Goal: Task Accomplishment & Management: Manage account settings

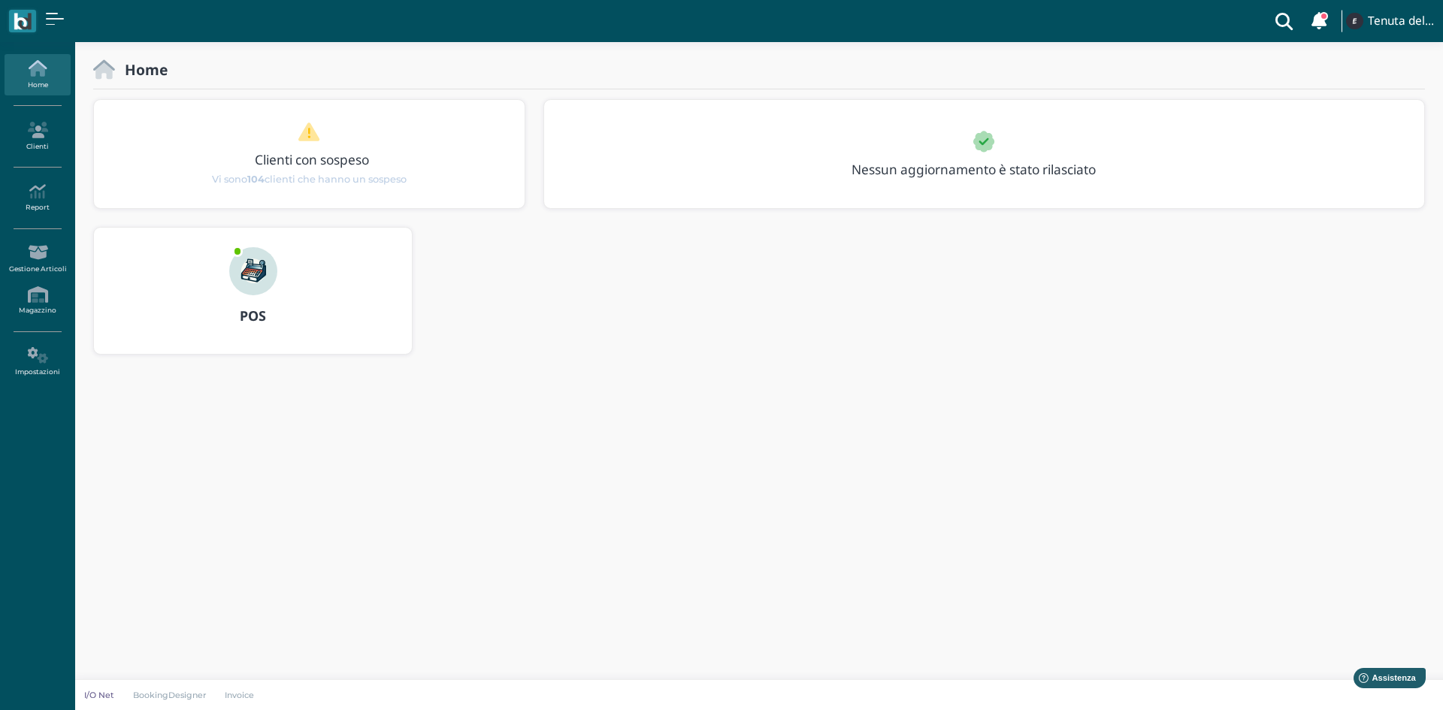
click at [255, 258] on img at bounding box center [253, 271] width 48 height 48
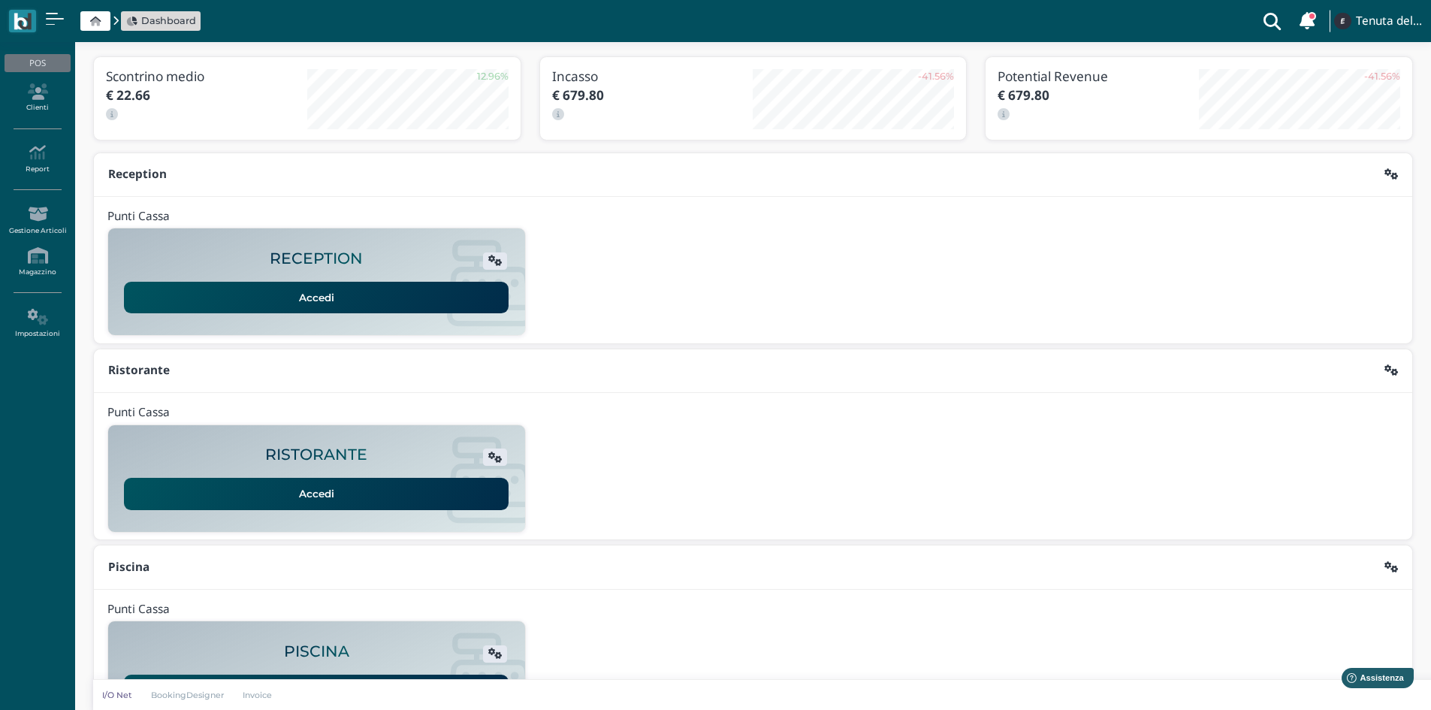
scroll to position [122, 0]
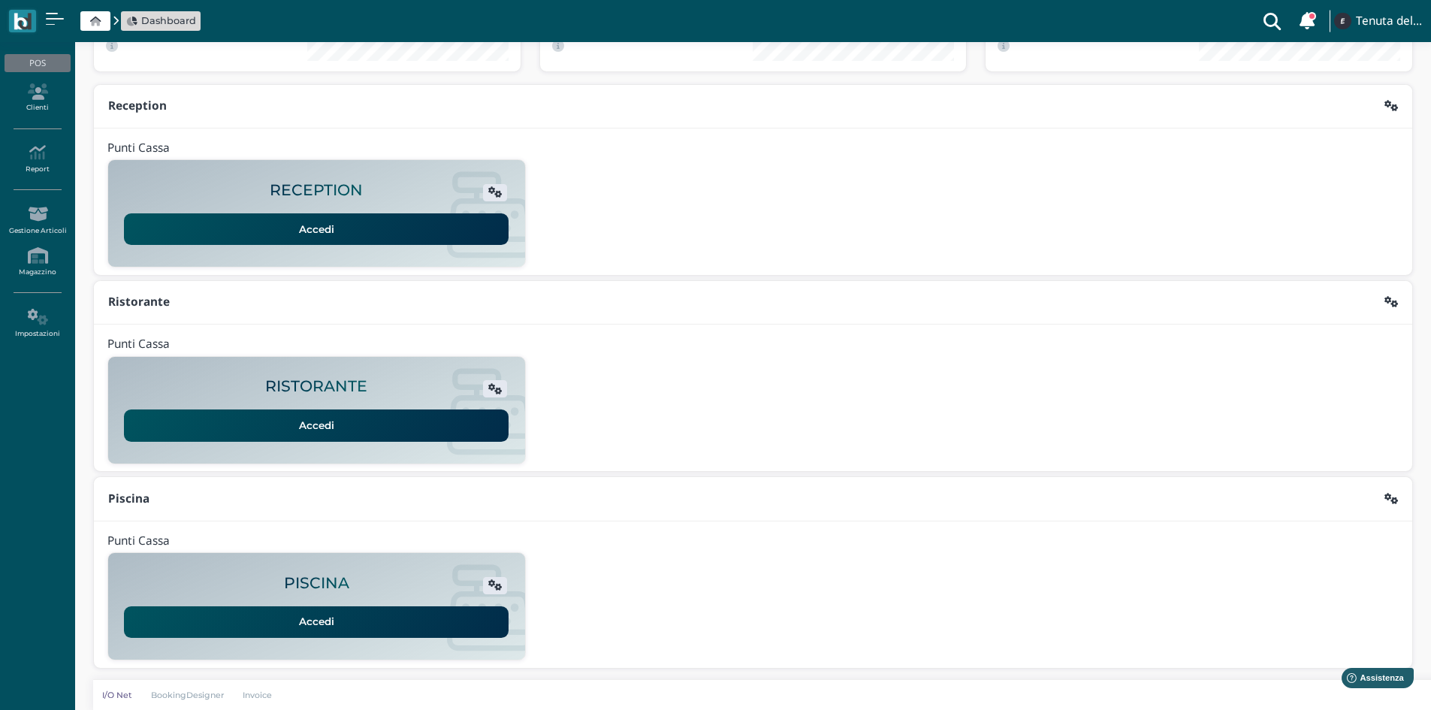
click at [325, 582] on h2 "PISCINA" at bounding box center [316, 583] width 65 height 17
click at [323, 611] on link "Accedi" at bounding box center [316, 622] width 385 height 32
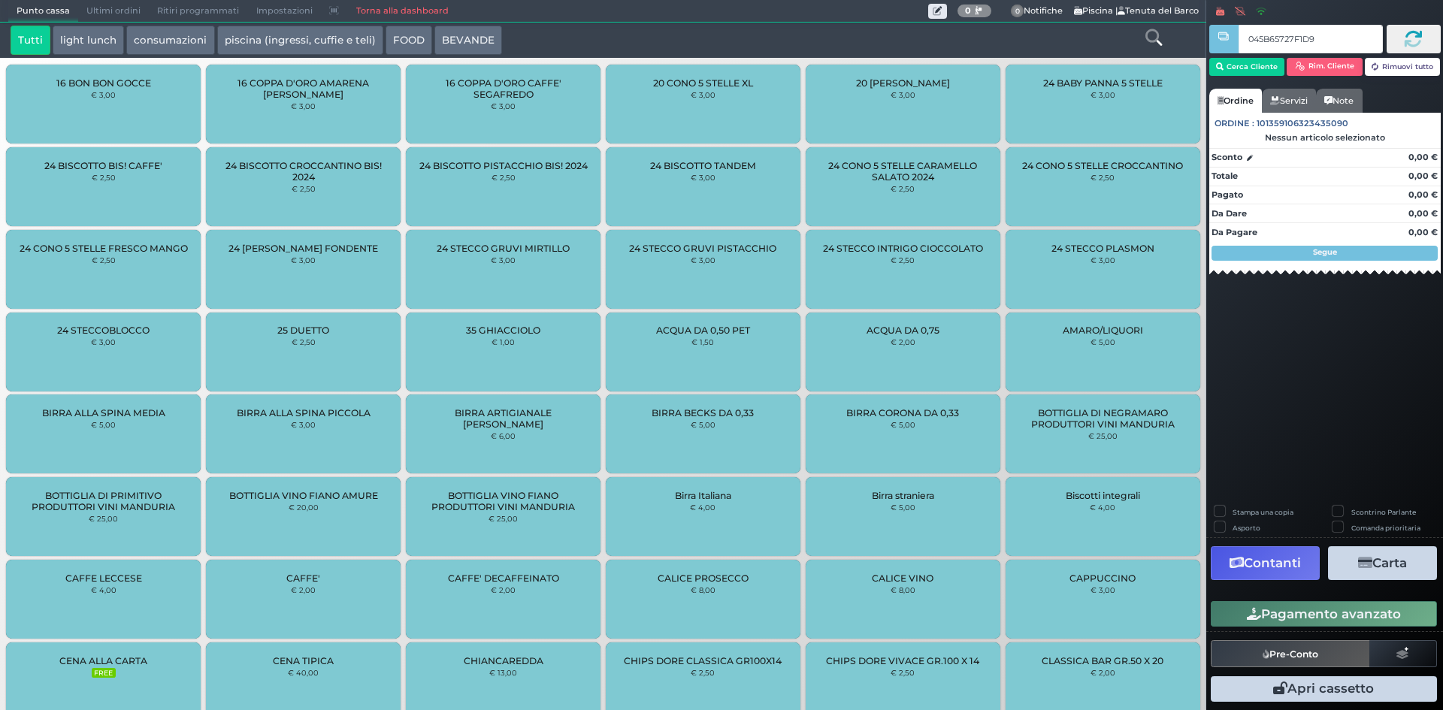
type input "045B65727F1D90"
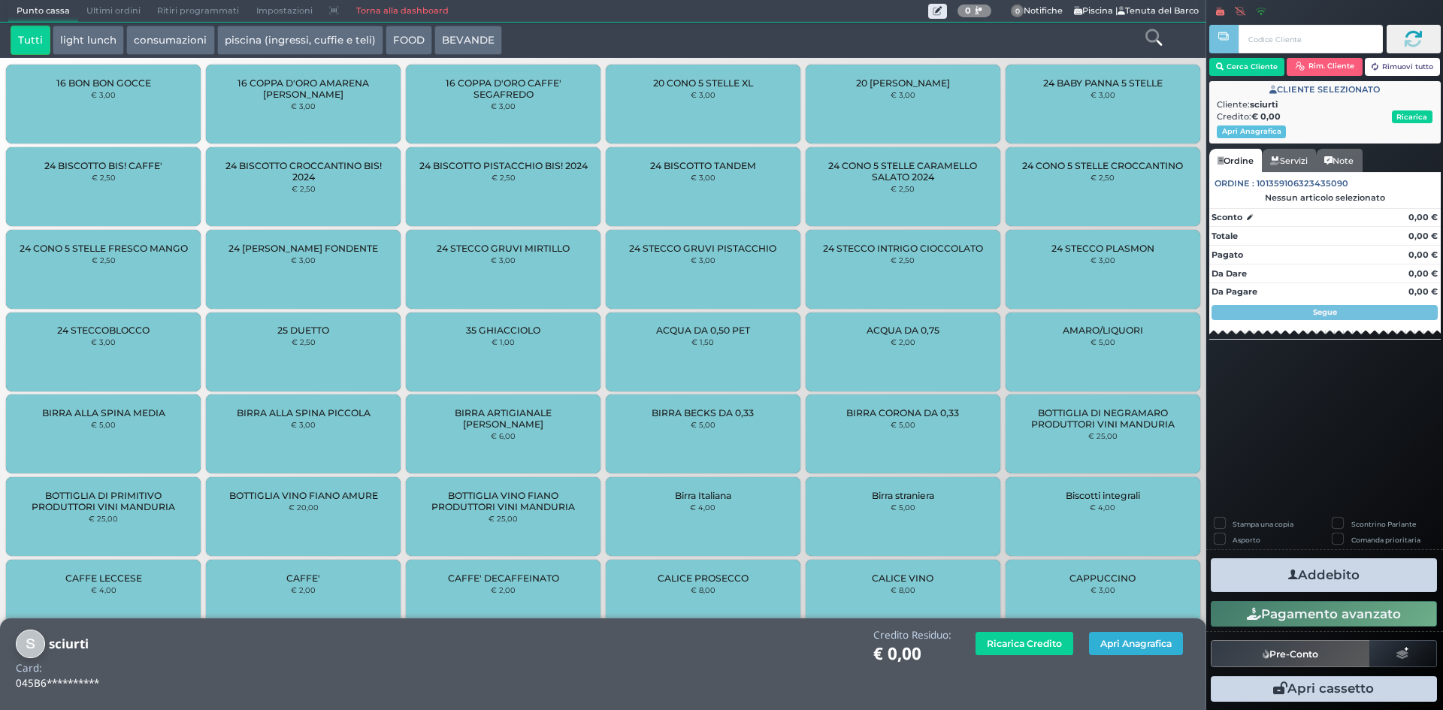
click at [1139, 646] on button "Apri Anagrafica" at bounding box center [1136, 643] width 94 height 23
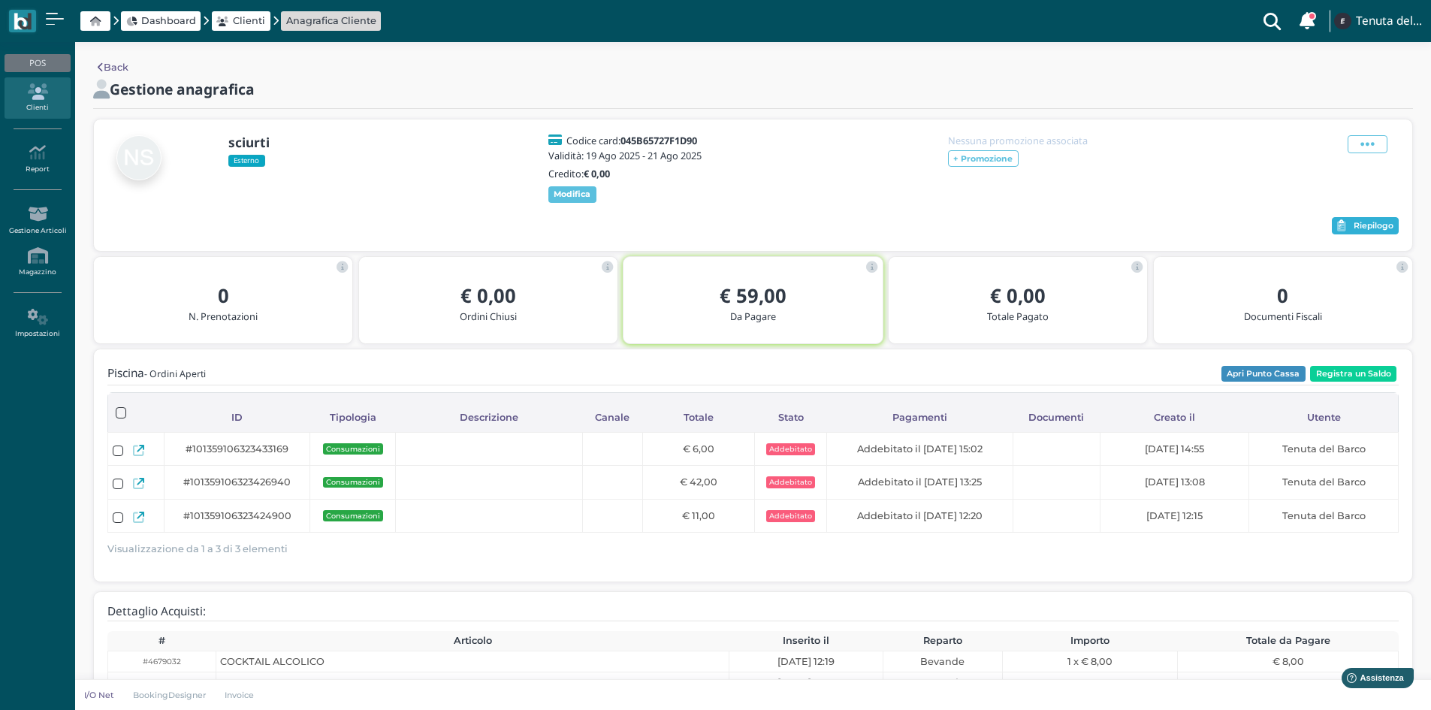
click at [1375, 231] on span "Riepilogo" at bounding box center [1374, 226] width 40 height 11
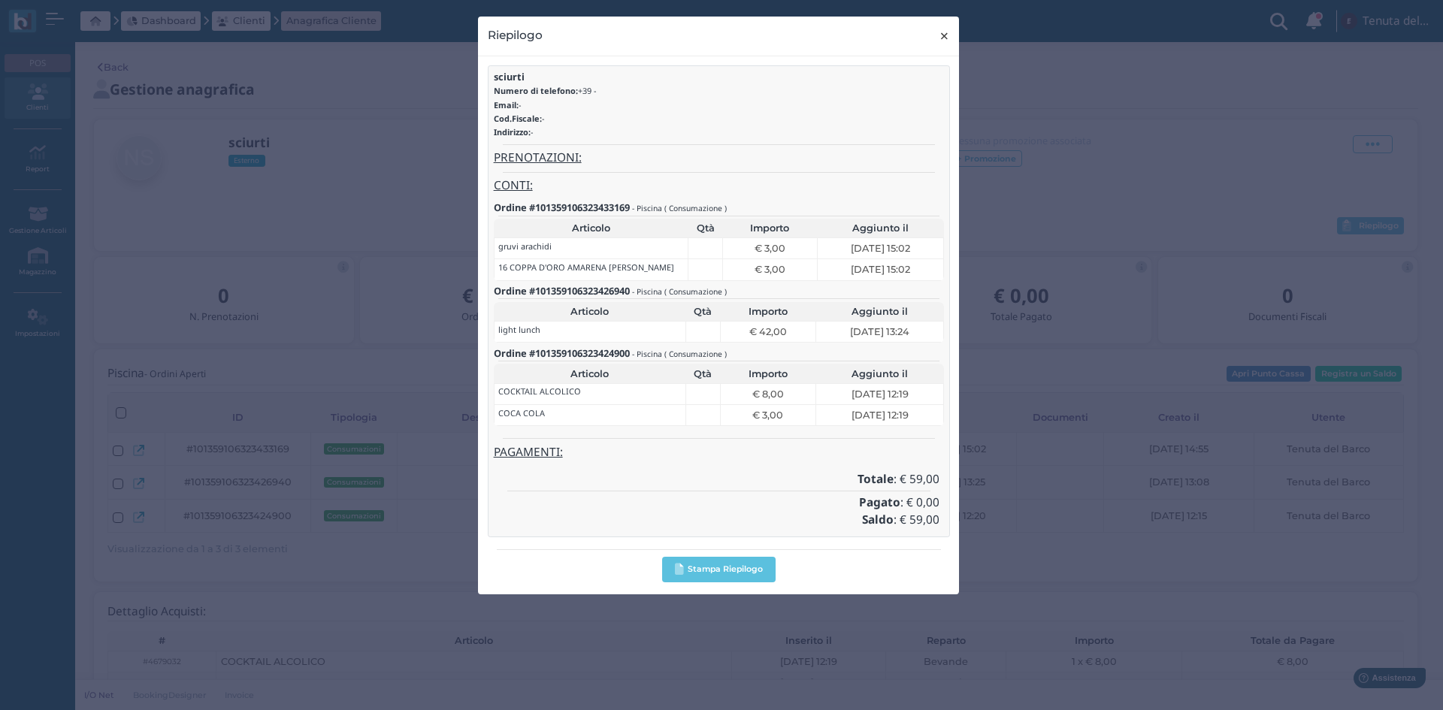
drag, startPoint x: 940, startPoint y: 51, endPoint x: 943, endPoint y: 42, distance: 9.5
click at [940, 48] on button "× close" at bounding box center [944, 36] width 31 height 38
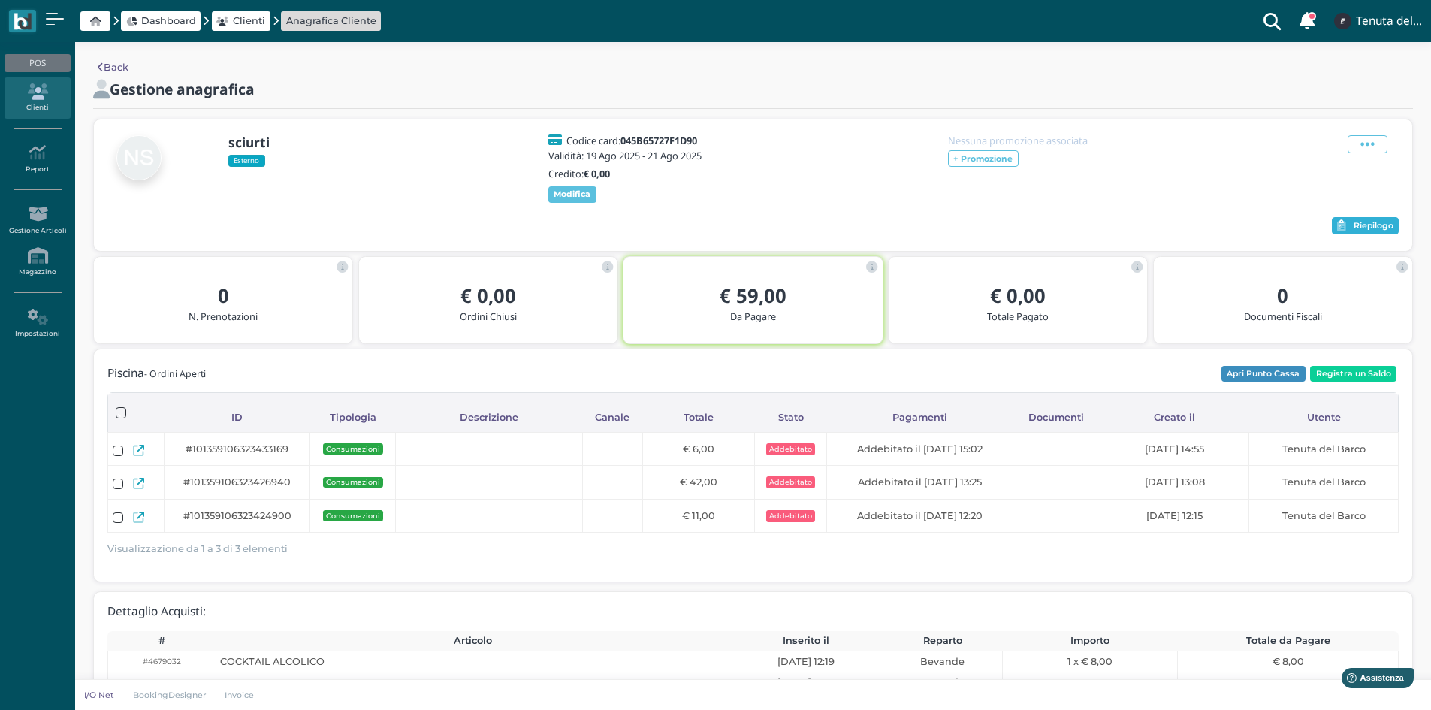
click at [1377, 231] on span "Riepilogo" at bounding box center [1374, 226] width 40 height 11
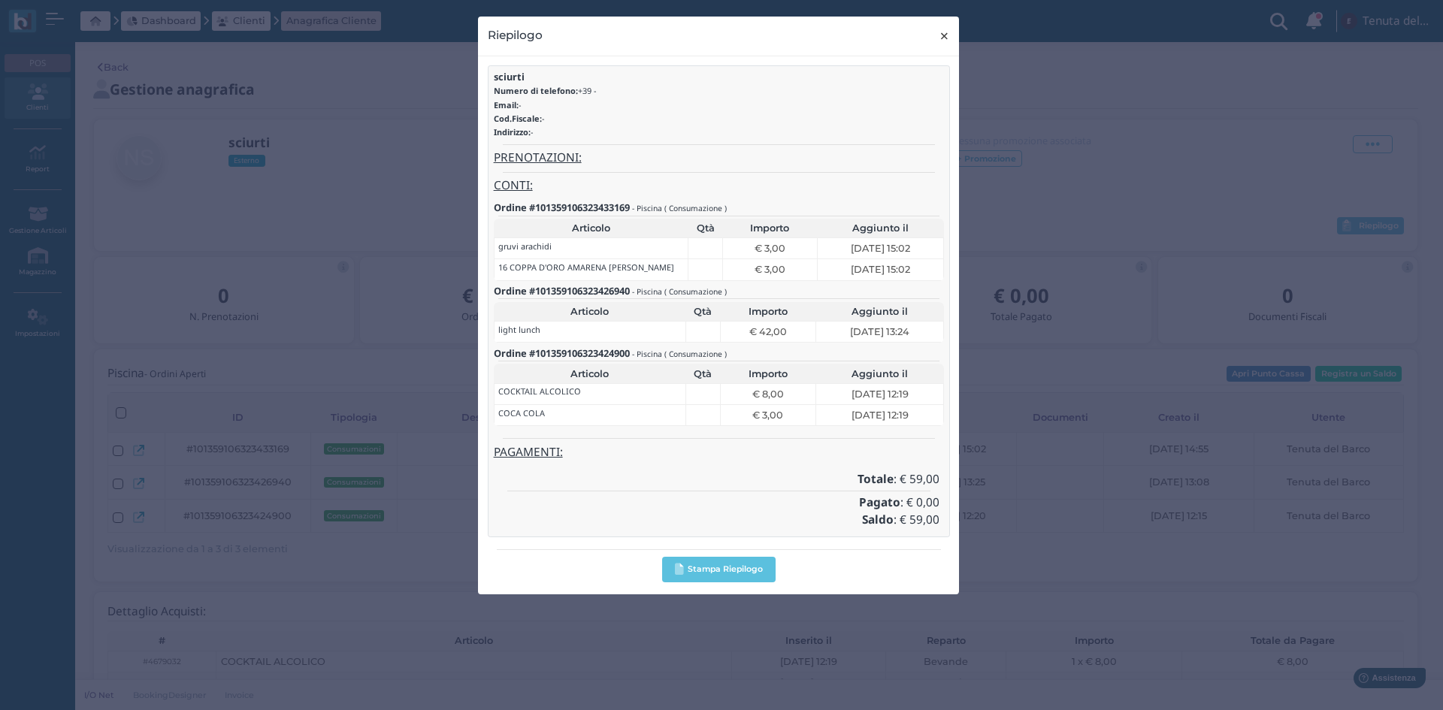
click at [945, 32] on span "×" at bounding box center [944, 36] width 11 height 20
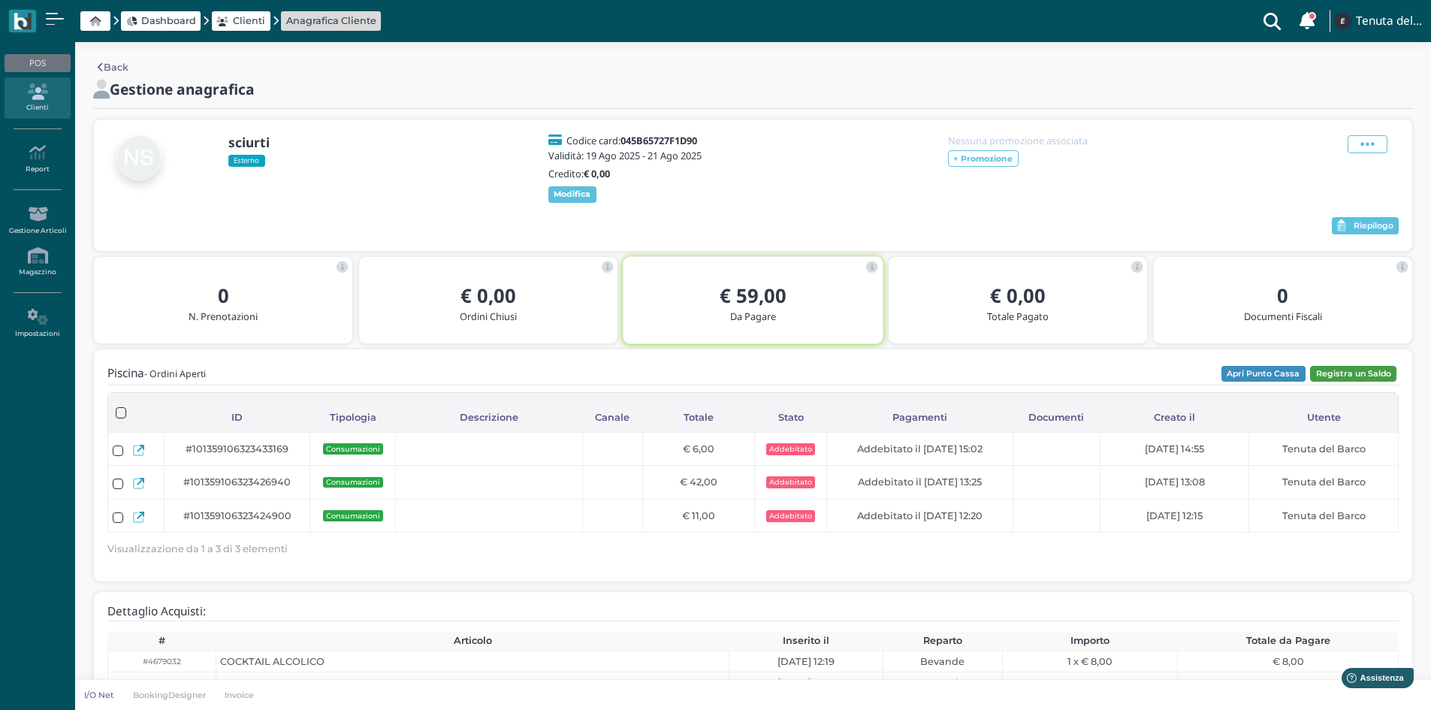
click at [1374, 381] on button "Registra un Saldo" at bounding box center [1353, 374] width 86 height 17
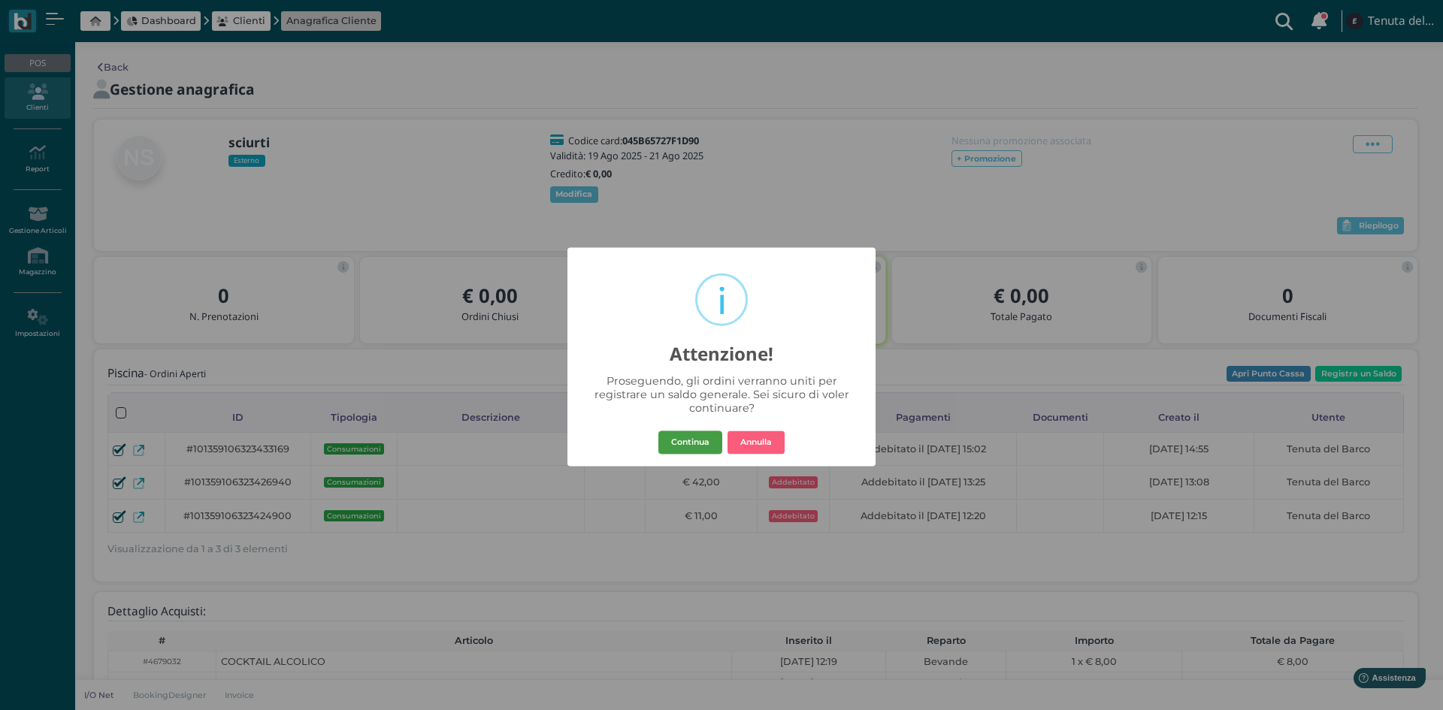
click at [703, 437] on button "Continua" at bounding box center [690, 443] width 64 height 24
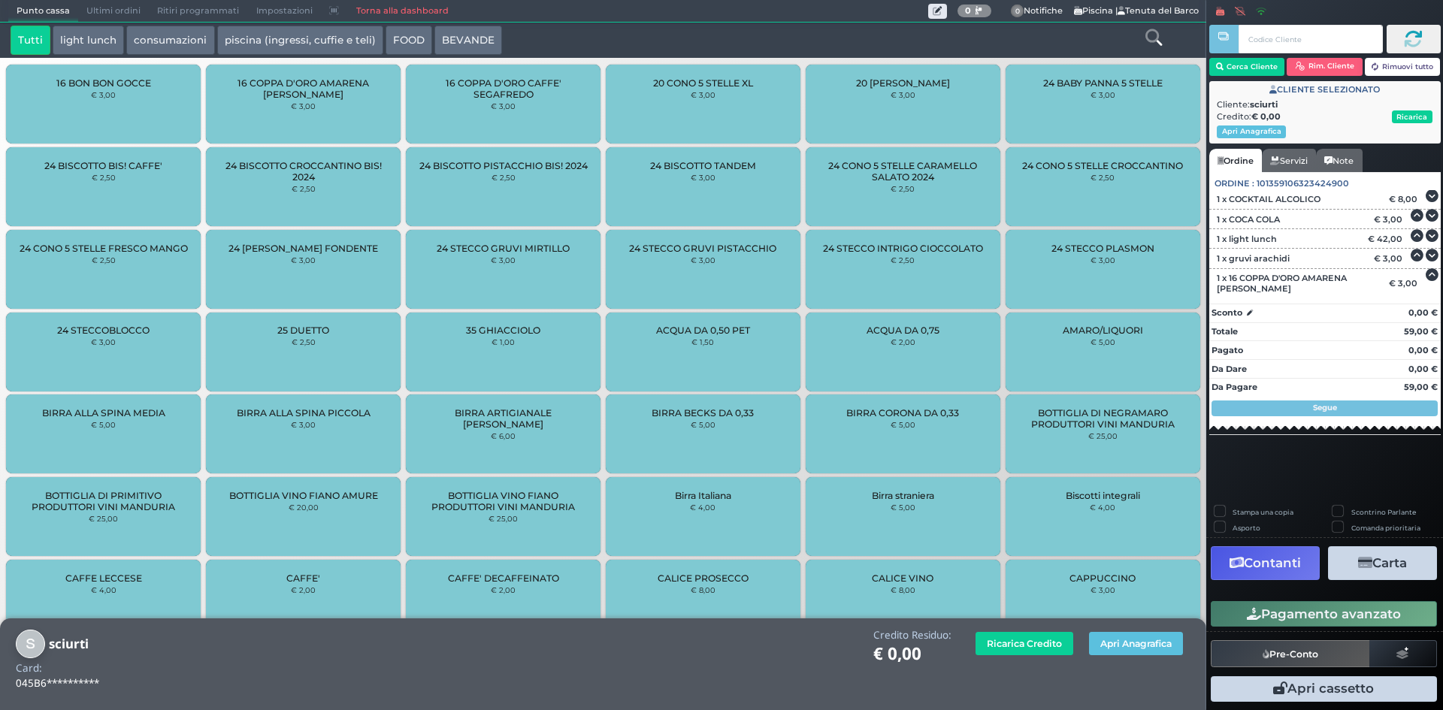
click at [1395, 555] on button "Carta" at bounding box center [1382, 563] width 109 height 34
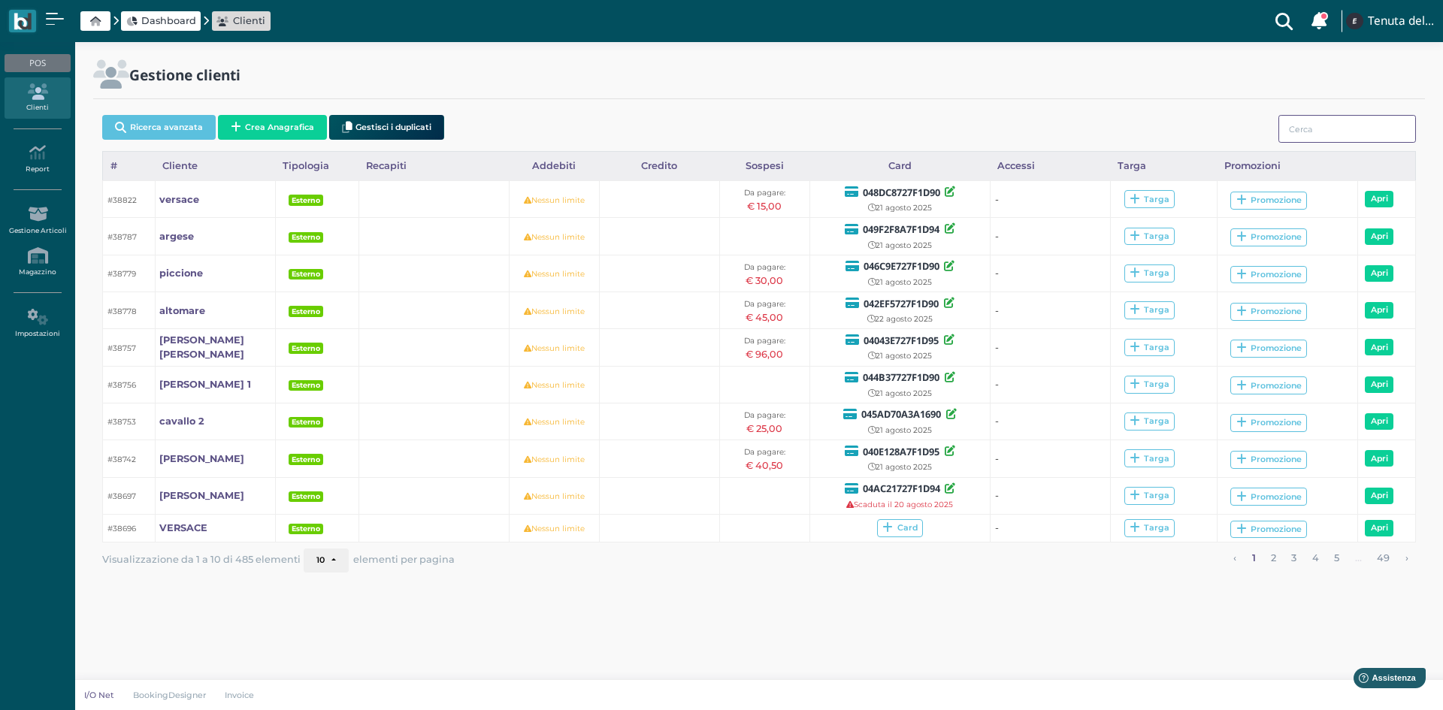
click at [1359, 134] on input "search" at bounding box center [1347, 129] width 138 height 28
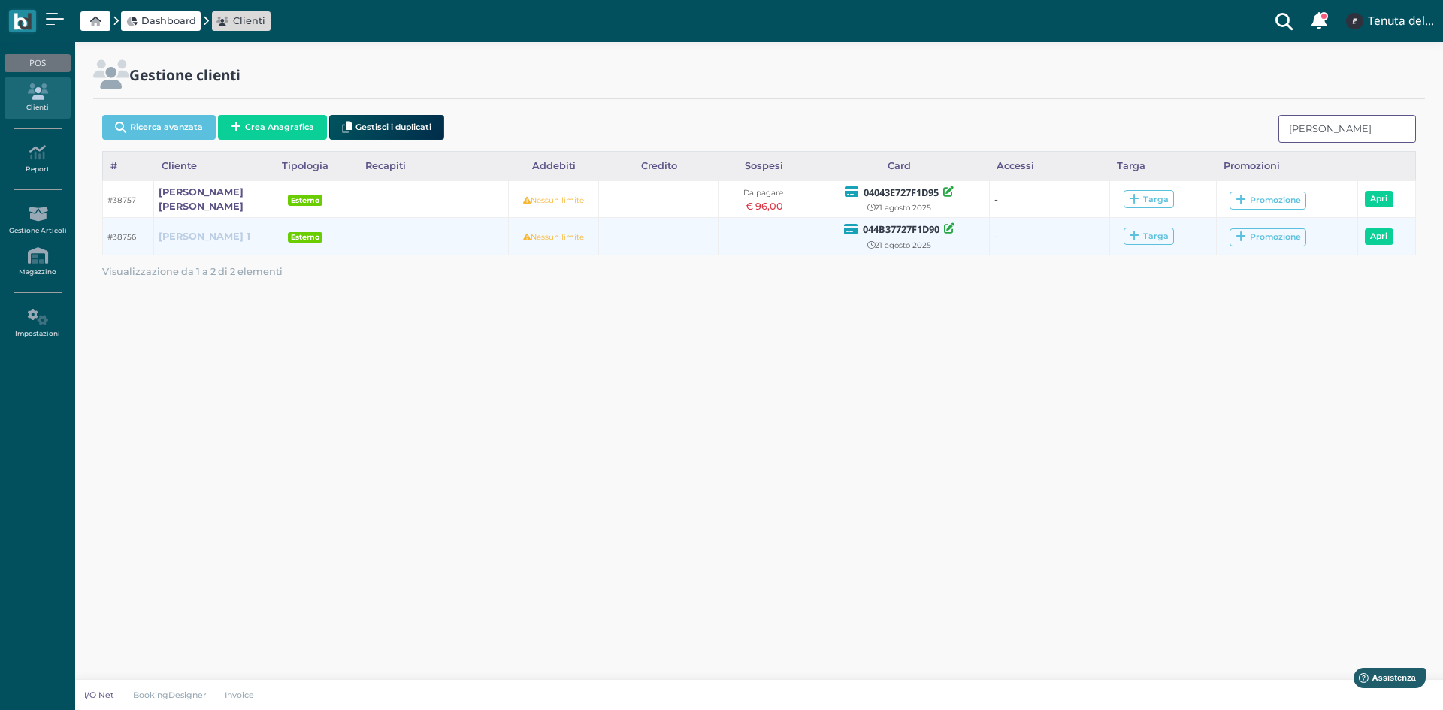
type input "simone"
click at [195, 237] on b "[PERSON_NAME] 1" at bounding box center [205, 236] width 92 height 11
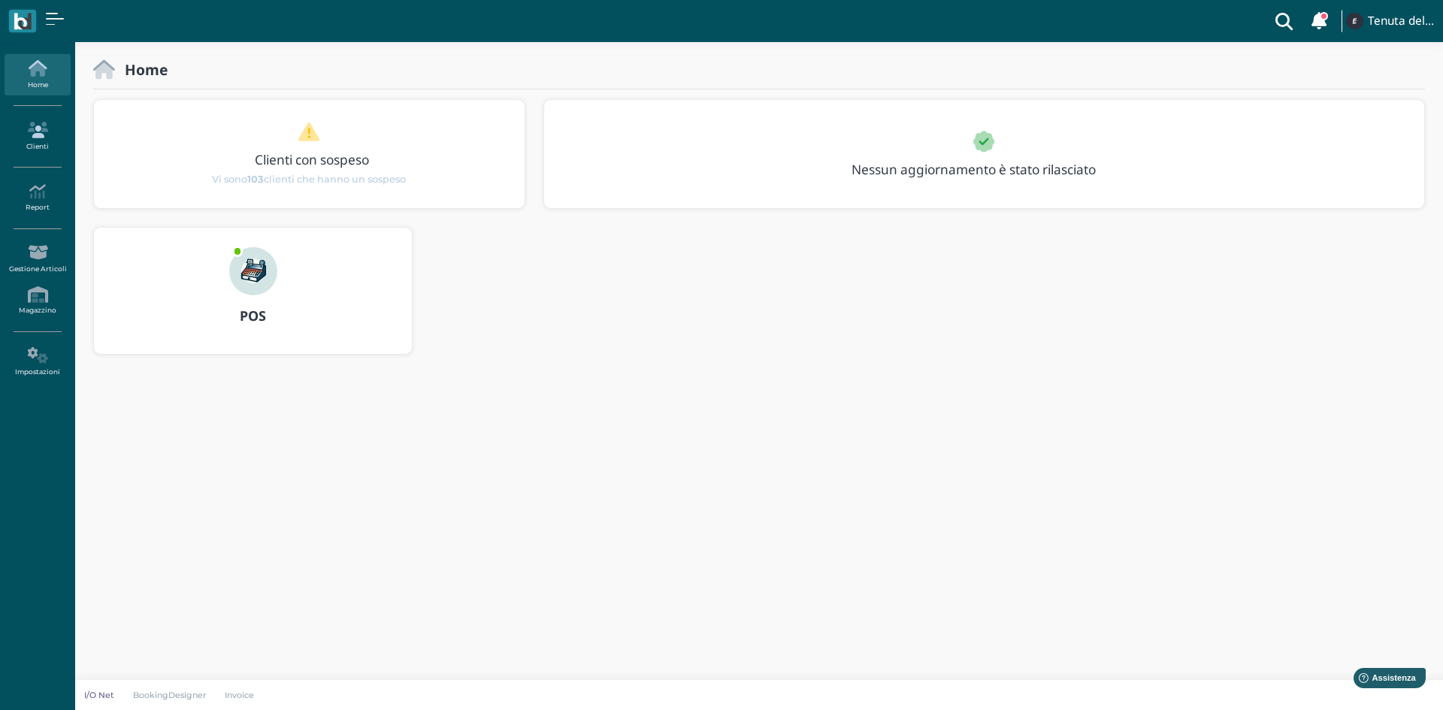
click at [23, 137] on icon at bounding box center [37, 130] width 65 height 17
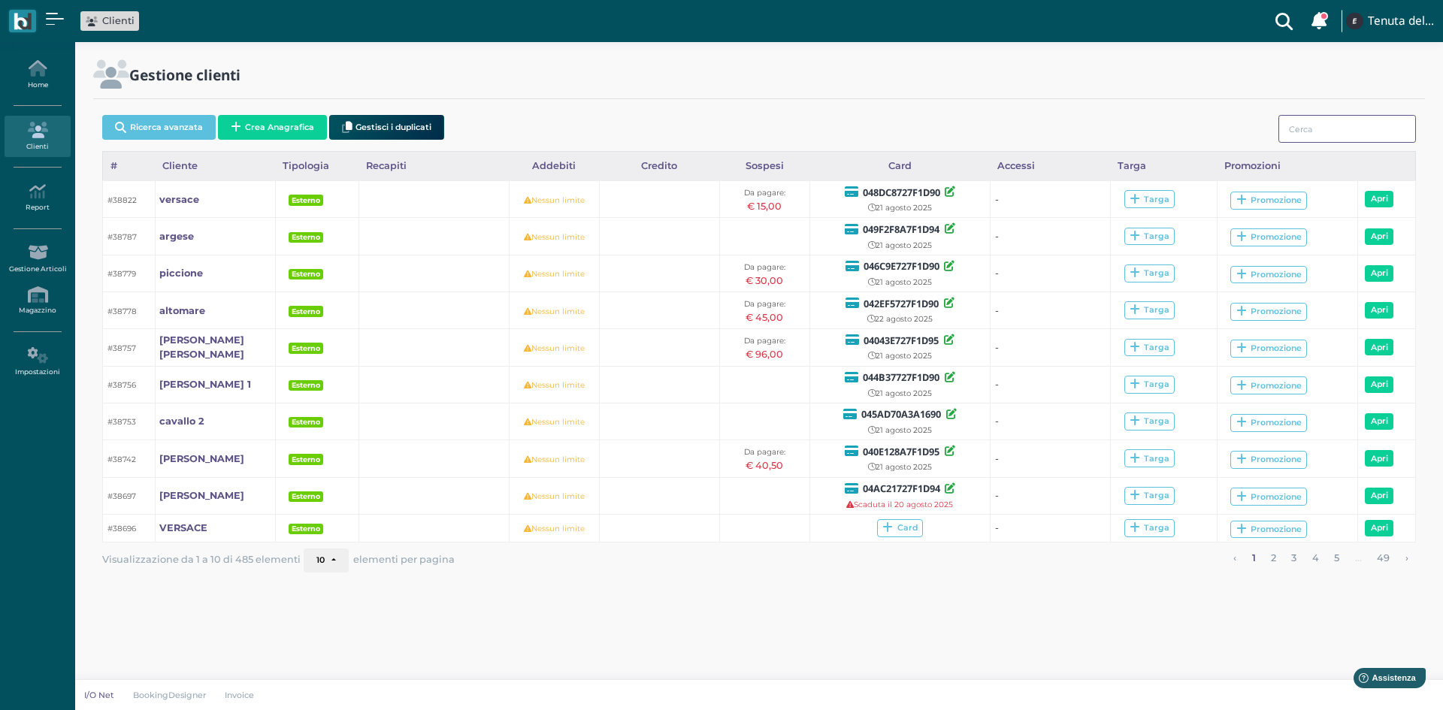
click at [1345, 122] on input "search" at bounding box center [1347, 129] width 138 height 28
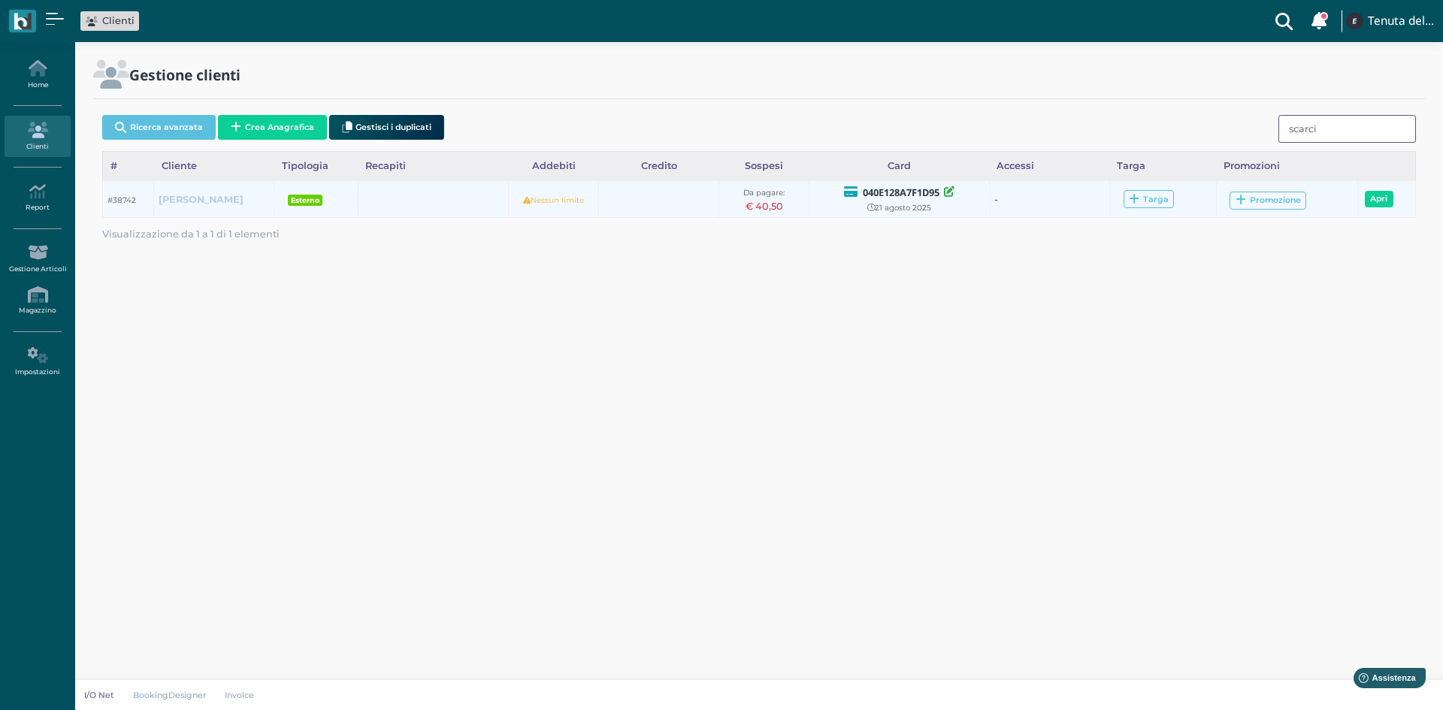
type input "scarci"
click at [198, 201] on b "scarciglia andrea" at bounding box center [201, 199] width 85 height 11
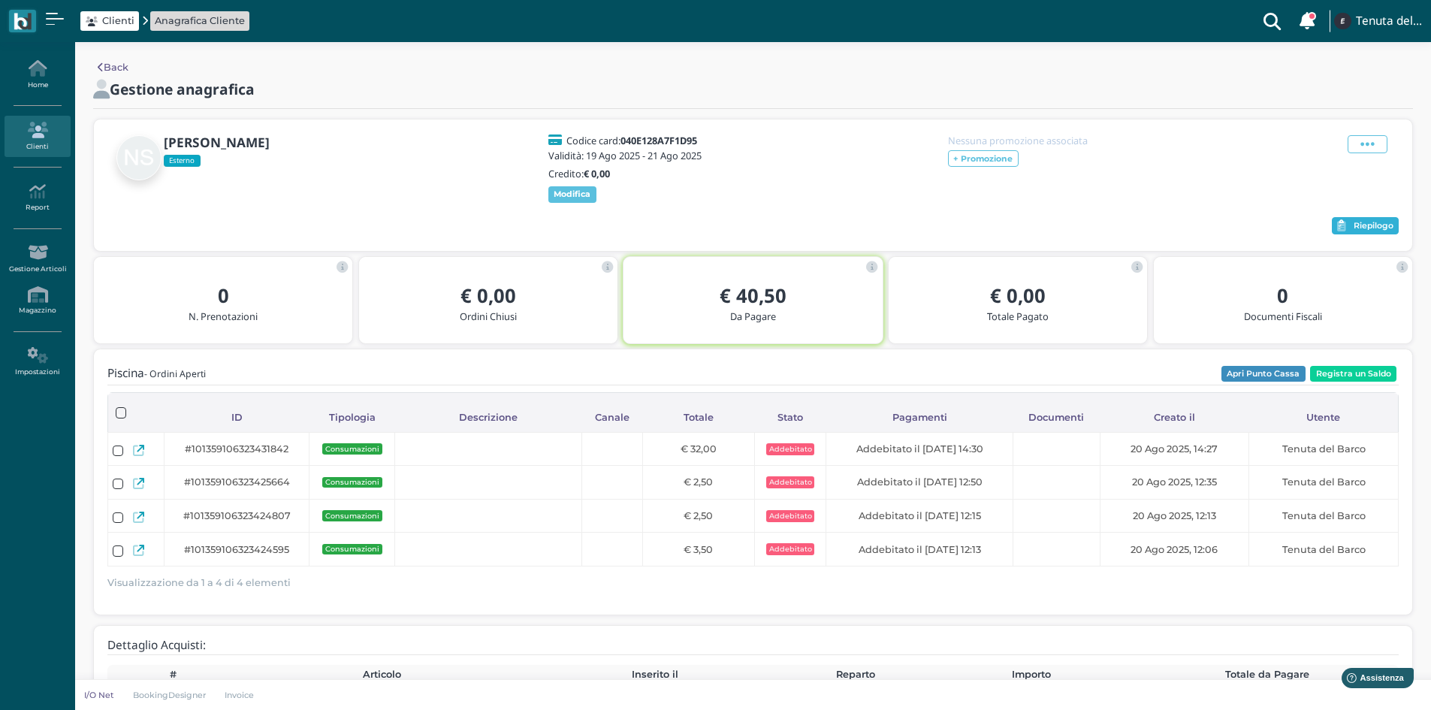
click at [1358, 235] on button "Riepilogo" at bounding box center [1365, 226] width 67 height 18
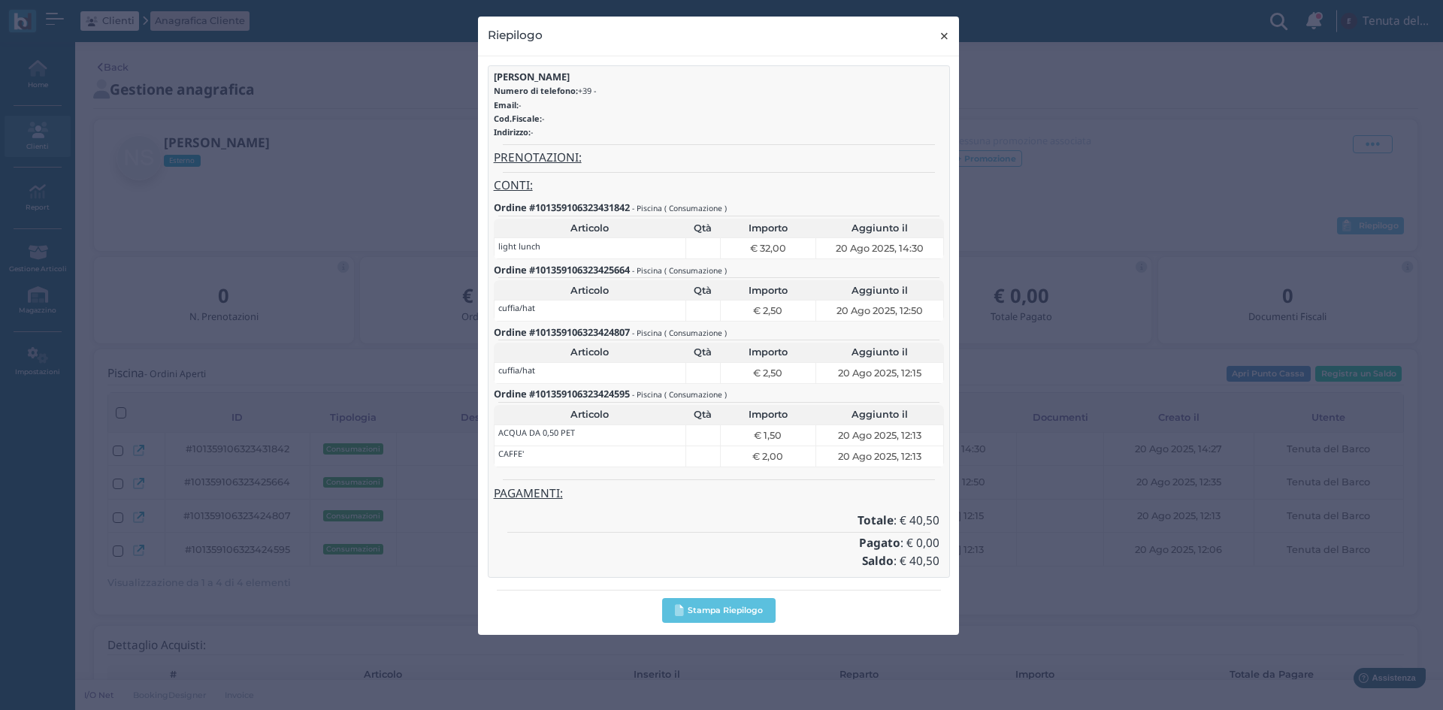
click at [942, 44] on span "×" at bounding box center [944, 36] width 11 height 20
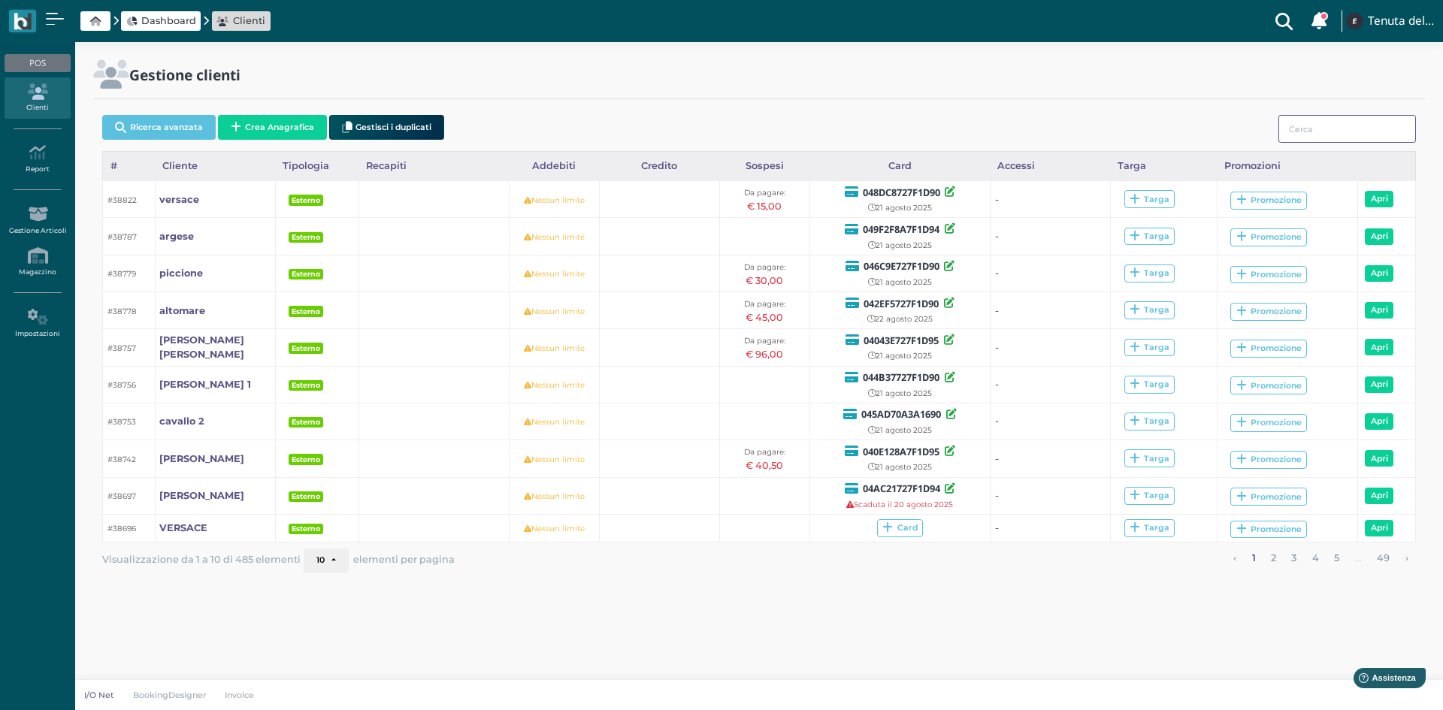
click at [1353, 136] on input "search" at bounding box center [1347, 129] width 138 height 28
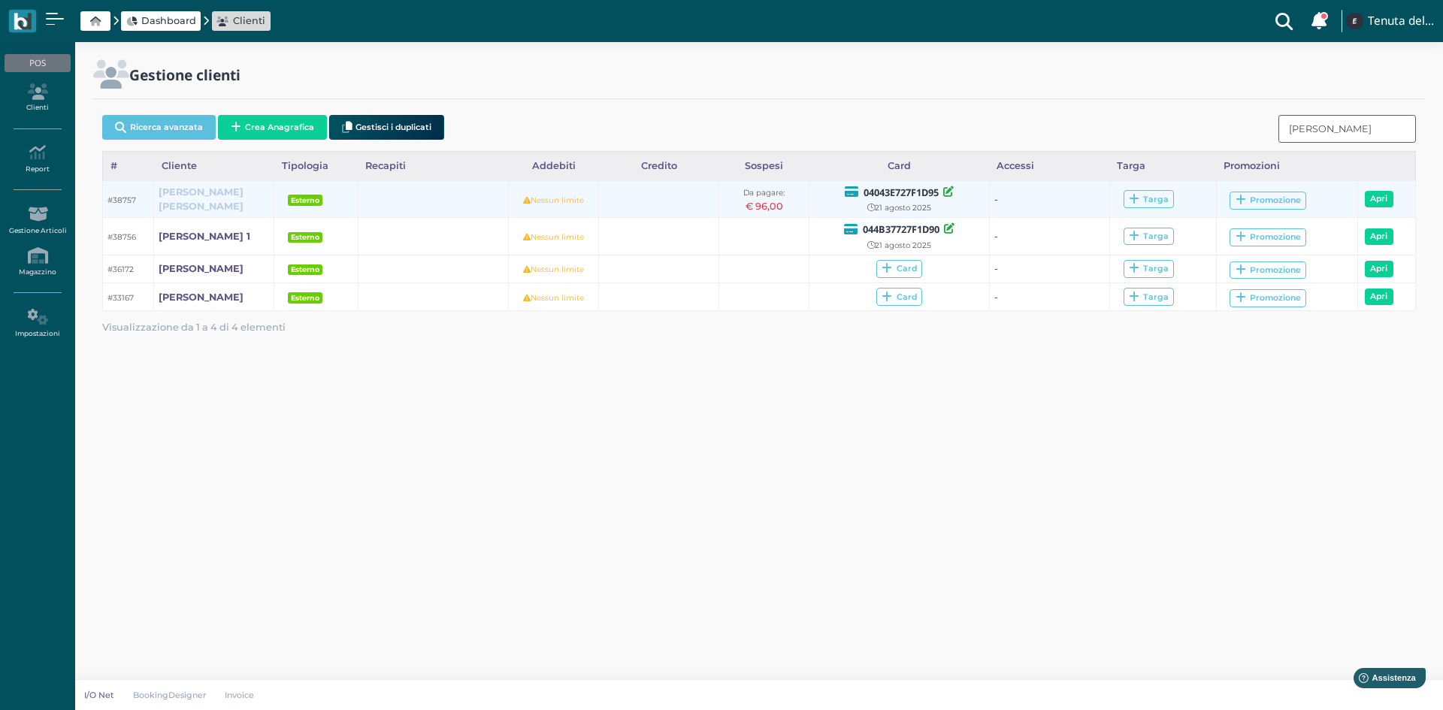
type input "[PERSON_NAME]"
click at [168, 196] on b "[PERSON_NAME] [PERSON_NAME]" at bounding box center [201, 199] width 85 height 26
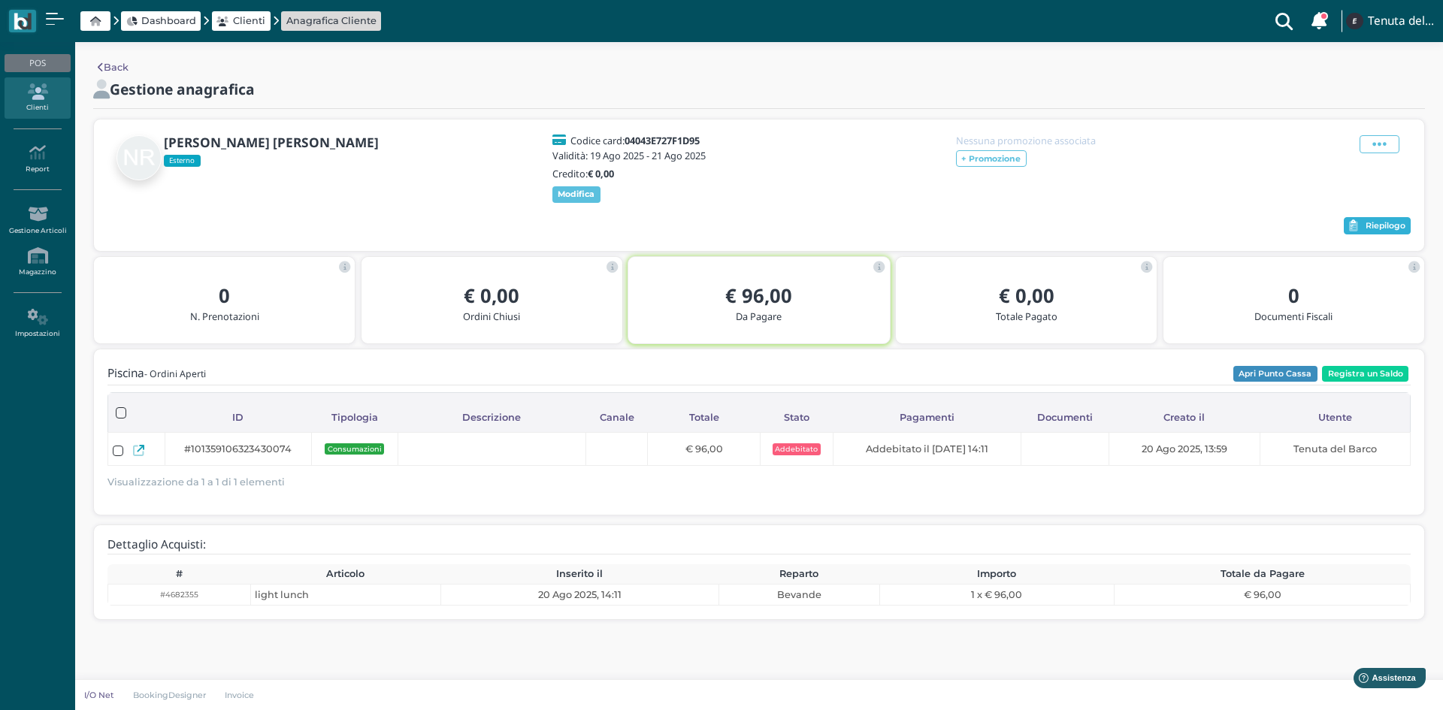
click at [1365, 231] on span "Riepilogo" at bounding box center [1385, 226] width 40 height 11
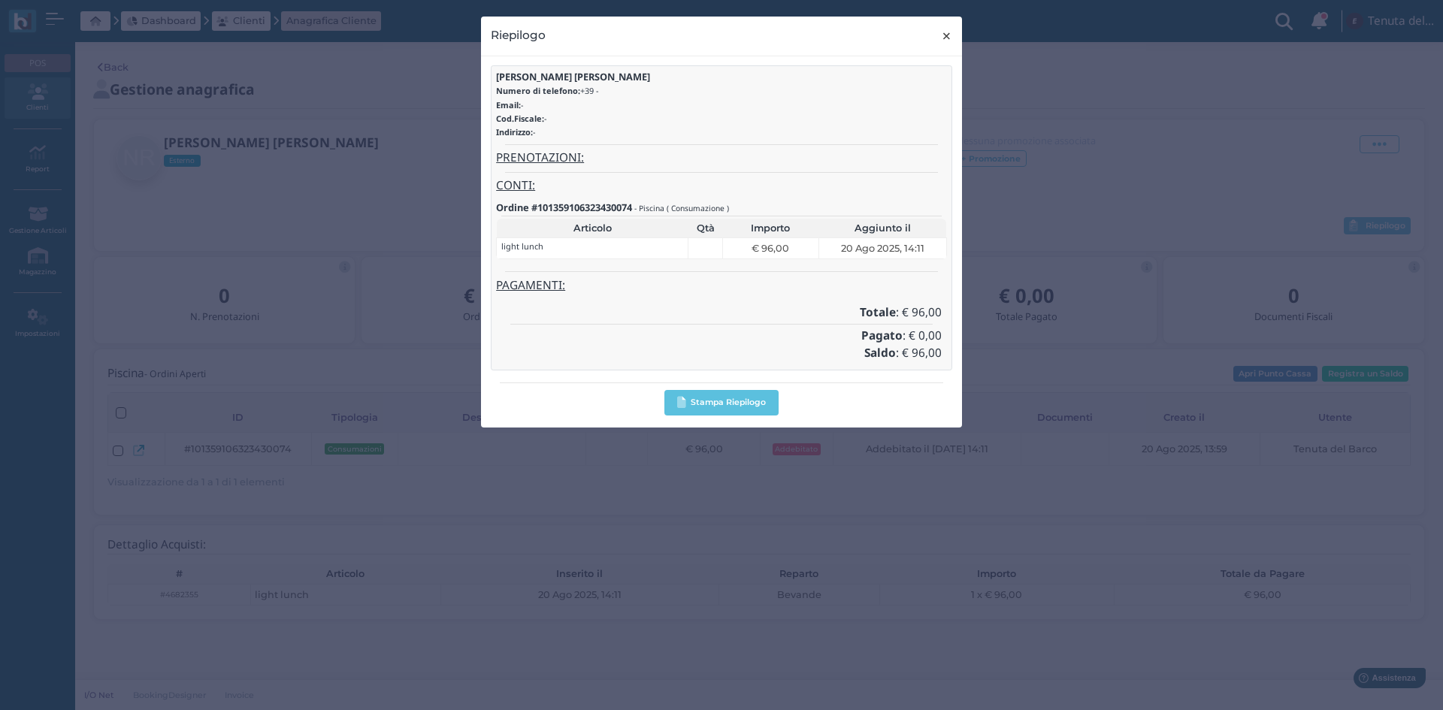
click at [951, 37] on span "×" at bounding box center [946, 36] width 11 height 20
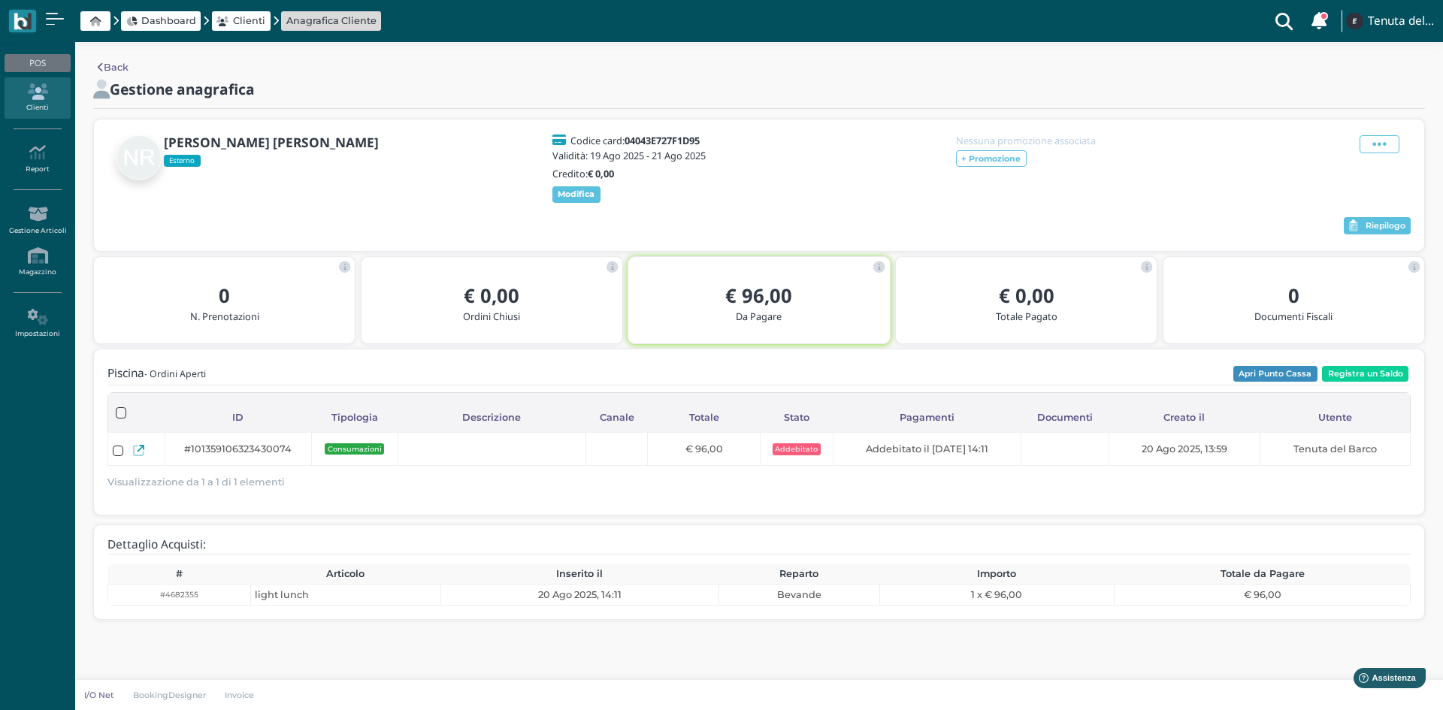
click at [56, 105] on link "Clienti" at bounding box center [37, 97] width 65 height 41
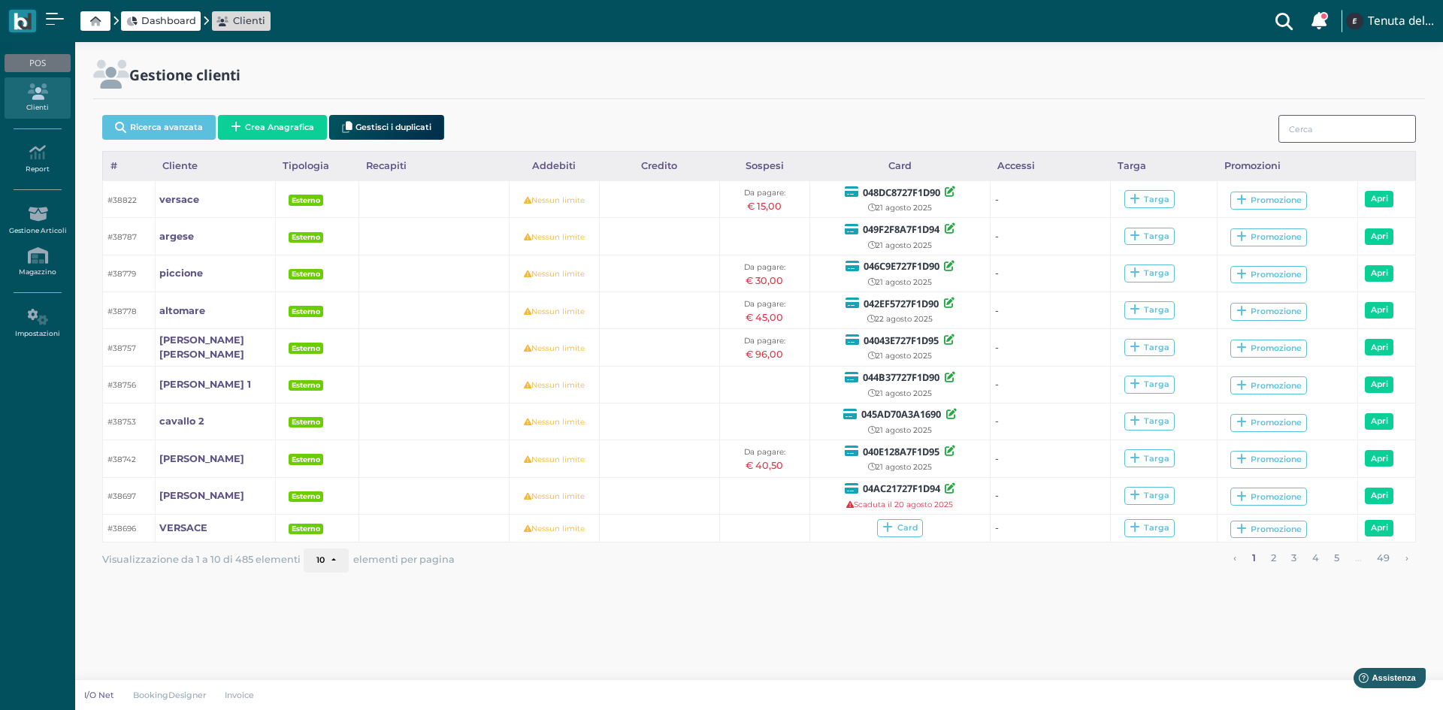
click at [1331, 131] on input "search" at bounding box center [1347, 129] width 138 height 28
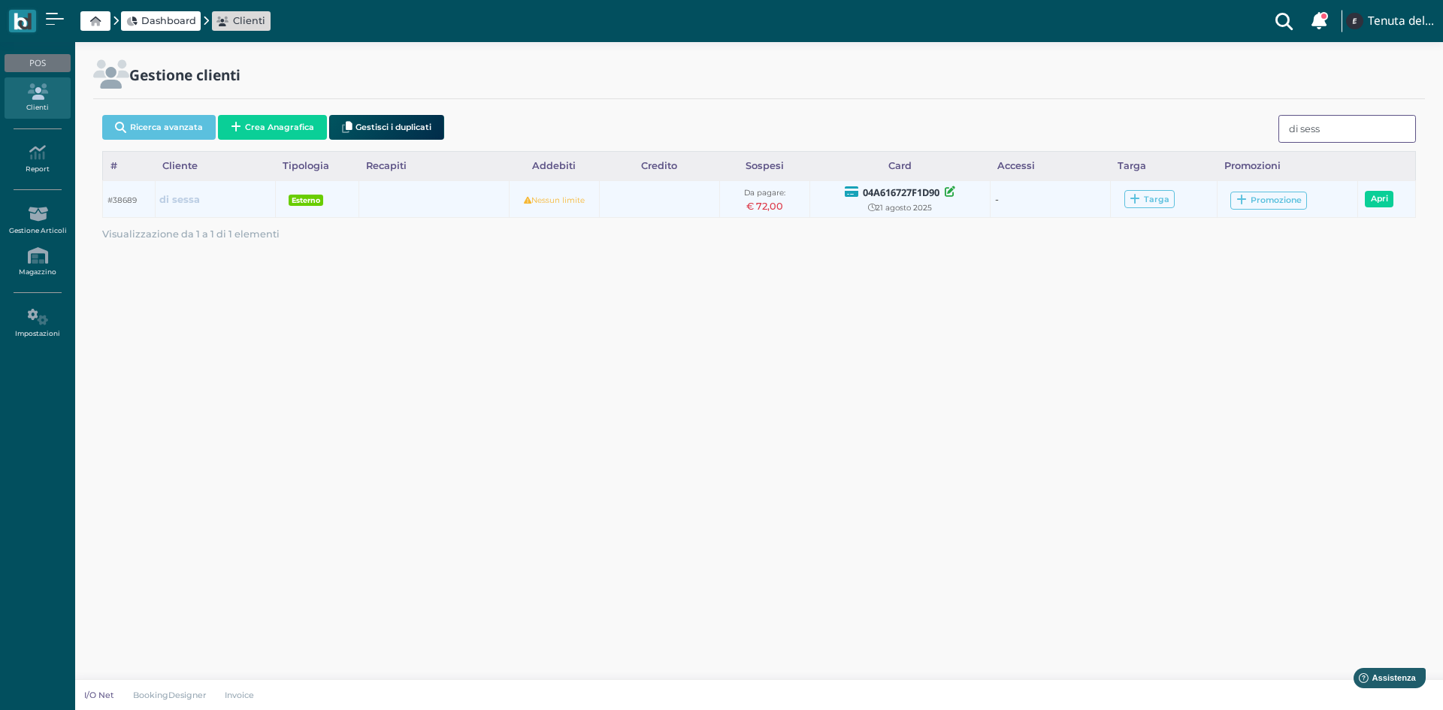
type input "di sess"
click at [189, 198] on b "di sessa" at bounding box center [179, 199] width 41 height 11
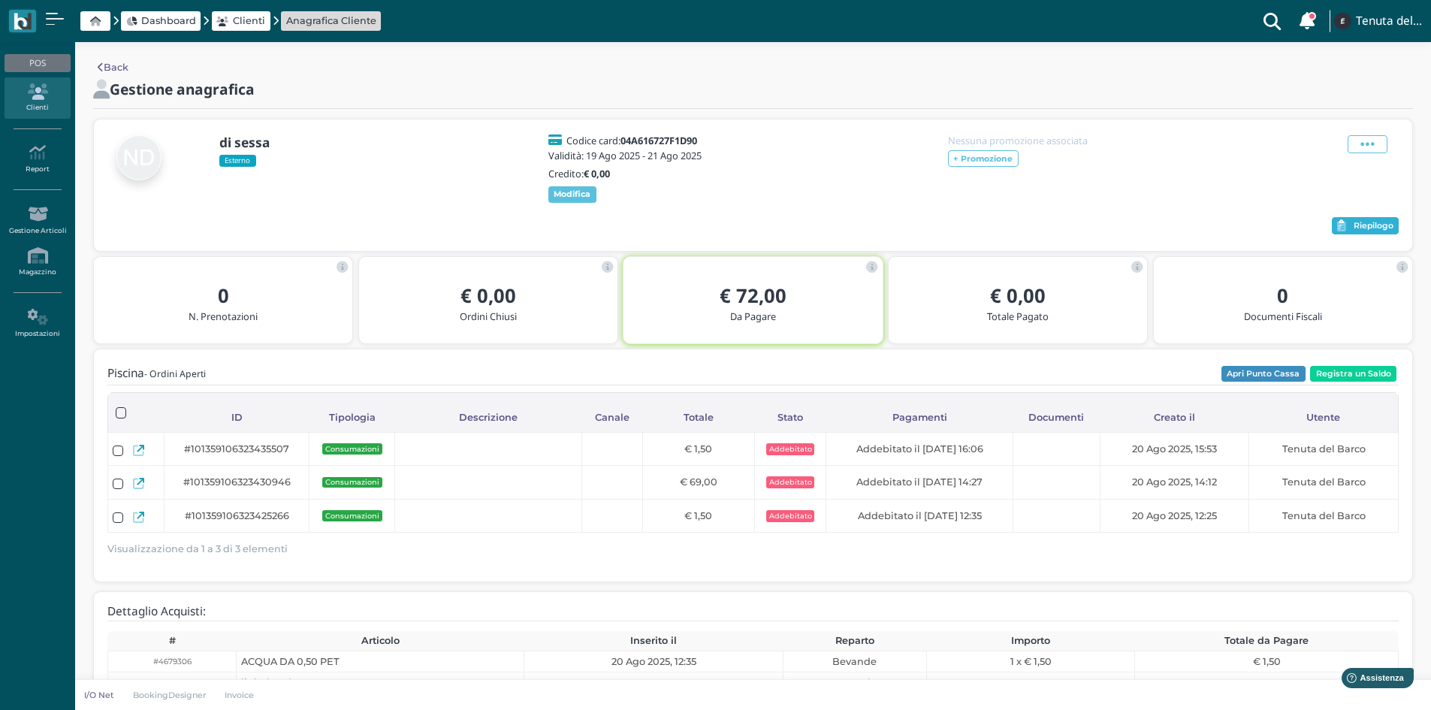
click at [1377, 231] on span "Riepilogo" at bounding box center [1374, 226] width 40 height 11
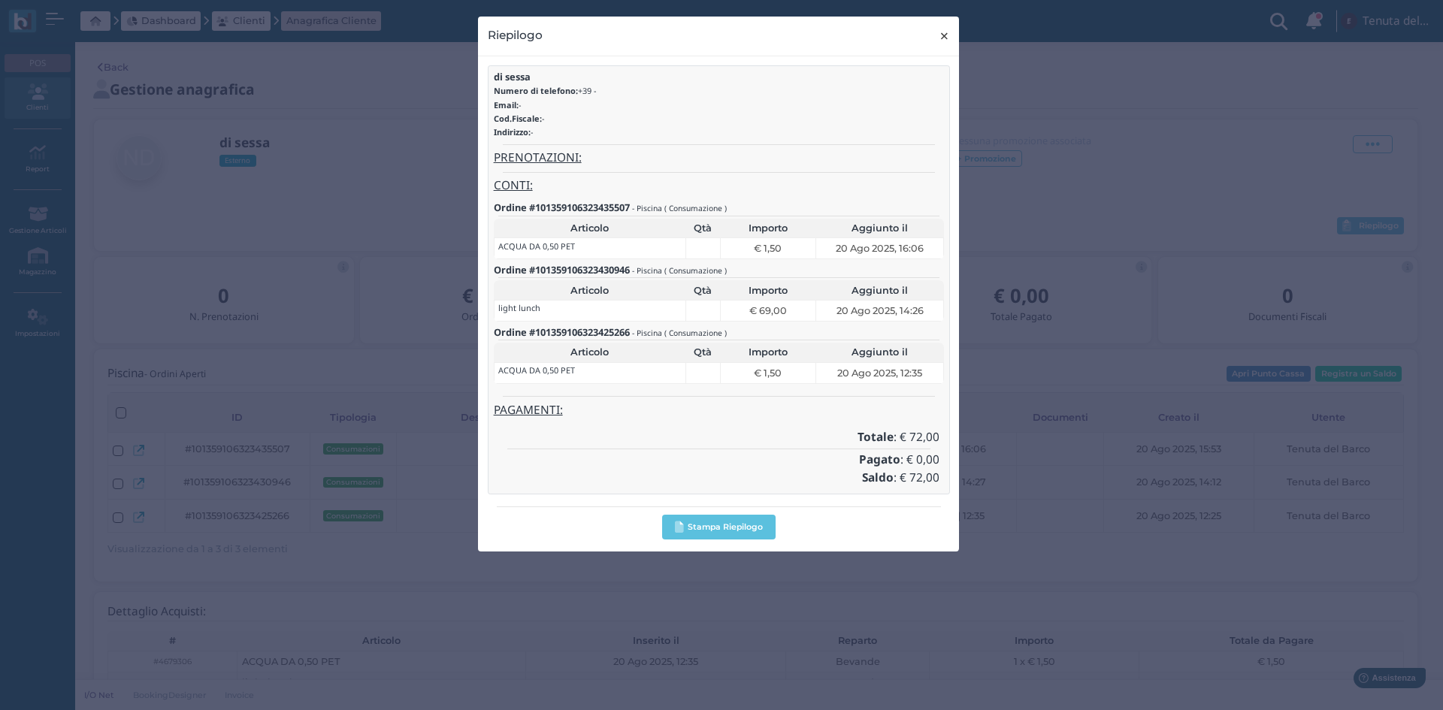
click at [943, 35] on span "×" at bounding box center [944, 36] width 11 height 20
